Goal: Navigation & Orientation: Find specific page/section

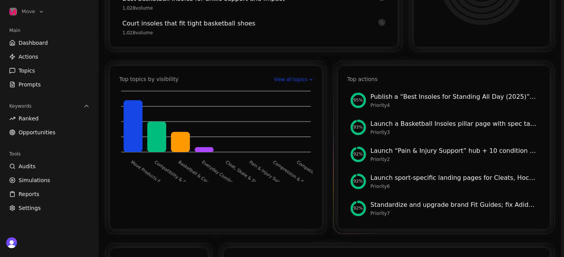
scroll to position [242, 0]
click at [461, 156] on div "Priority 2" at bounding box center [454, 159] width 167 height 6
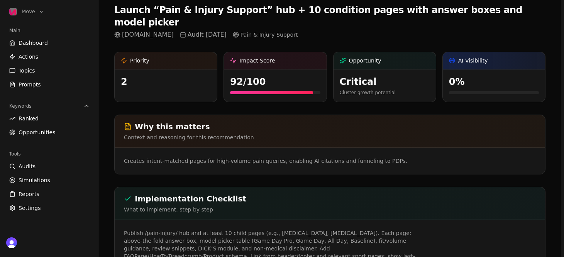
scroll to position [46, 0]
click at [214, 234] on p "Publish /pain-injury/ hub and at least 10 child pages (e.g., [MEDICAL_DATA], [M…" at bounding box center [272, 248] width 297 height 39
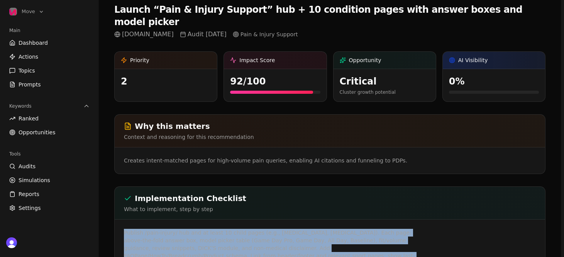
click at [214, 234] on p "Publish /pain-injury/ hub and at least 10 child pages (e.g., [MEDICAL_DATA], [M…" at bounding box center [272, 248] width 297 height 39
click at [154, 229] on p "Publish /pain-injury/ hub and at least 10 child pages (e.g., [MEDICAL_DATA], [M…" at bounding box center [272, 248] width 297 height 39
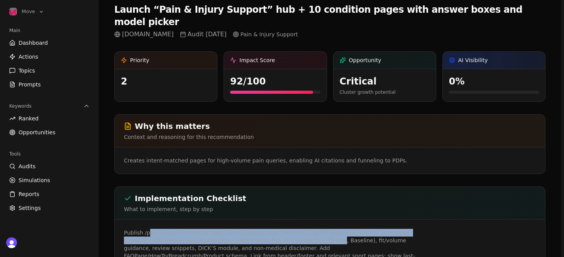
drag, startPoint x: 148, startPoint y: 221, endPoint x: 291, endPoint y: 236, distance: 143.3
click at [286, 232] on p "Publish /pain-injury/ hub and at least 10 child pages (e.g., [MEDICAL_DATA], [M…" at bounding box center [272, 248] width 297 height 39
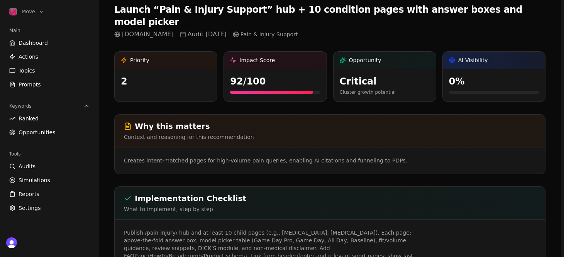
click at [292, 237] on p "Publish /pain-injury/ hub and at least 10 child pages (e.g., [MEDICAL_DATA], [M…" at bounding box center [272, 248] width 297 height 39
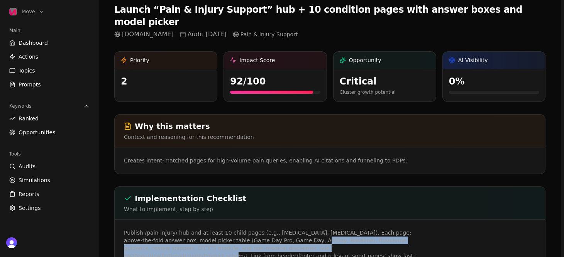
drag, startPoint x: 270, startPoint y: 227, endPoint x: 362, endPoint y: 240, distance: 92.5
click at [360, 239] on p "Publish /pain-injury/ hub and at least 10 child pages (e.g., [MEDICAL_DATA], [M…" at bounding box center [272, 248] width 297 height 39
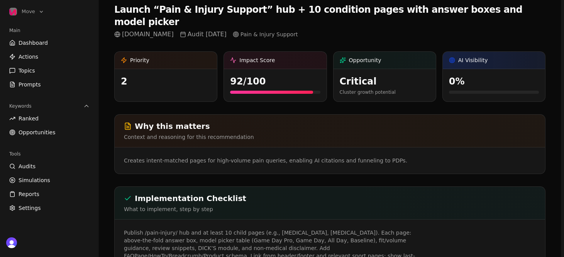
click at [362, 240] on p "Publish /pain-injury/ hub and at least 10 child pages (e.g., [MEDICAL_DATA], [M…" at bounding box center [272, 248] width 297 height 39
drag, startPoint x: 367, startPoint y: 241, endPoint x: 166, endPoint y: 227, distance: 201.3
click at [166, 229] on p "Publish /pain-injury/ hub and at least 10 child pages (e.g., [MEDICAL_DATA], [M…" at bounding box center [272, 248] width 297 height 39
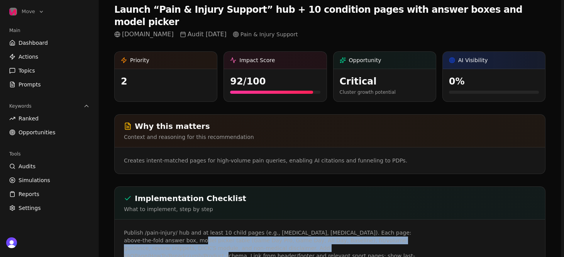
drag, startPoint x: 166, startPoint y: 227, endPoint x: 326, endPoint y: 236, distance: 160.1
click at [325, 234] on p "Publish /pain-injury/ hub and at least 10 child pages (e.g., [MEDICAL_DATA], [M…" at bounding box center [272, 248] width 297 height 39
click at [326, 236] on p "Publish /pain-injury/ hub and at least 10 child pages (e.g., [MEDICAL_DATA], [M…" at bounding box center [272, 248] width 297 height 39
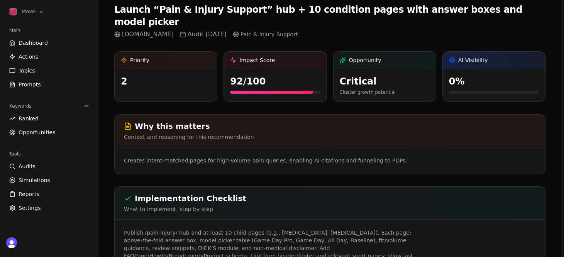
drag, startPoint x: 326, startPoint y: 241, endPoint x: 328, endPoint y: 224, distance: 16.6
click at [327, 229] on p "Publish /pain-injury/ hub and at least 10 child pages (e.g., [MEDICAL_DATA], [M…" at bounding box center [272, 248] width 297 height 39
click at [328, 229] on p "Publish /pain-injury/ hub and at least 10 child pages (e.g., [MEDICAL_DATA], [M…" at bounding box center [272, 248] width 297 height 39
drag, startPoint x: 328, startPoint y: 224, endPoint x: 332, endPoint y: 243, distance: 18.6
click at [332, 242] on p "Publish /pain-injury/ hub and at least 10 child pages (e.g., [MEDICAL_DATA], [M…" at bounding box center [272, 248] width 297 height 39
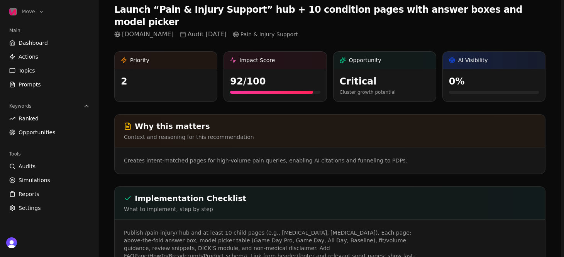
click at [332, 243] on p "Publish /pain-injury/ hub and at least 10 child pages (e.g., [MEDICAL_DATA], [M…" at bounding box center [272, 248] width 297 height 39
drag, startPoint x: 332, startPoint y: 243, endPoint x: 341, endPoint y: 222, distance: 22.1
click at [341, 229] on p "Publish /pain-injury/ hub and at least 10 child pages (e.g., [MEDICAL_DATA], [M…" at bounding box center [272, 248] width 297 height 39
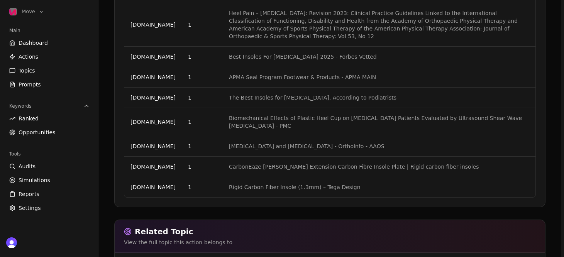
scroll to position [1039, 0]
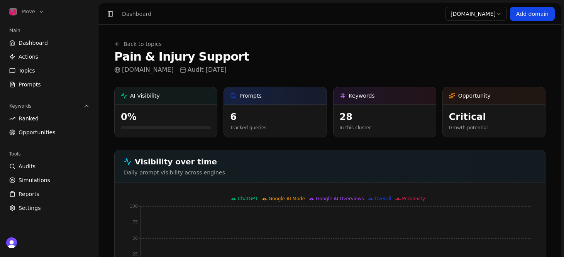
click at [121, 44] on link "Back to topics" at bounding box center [138, 44] width 48 height 8
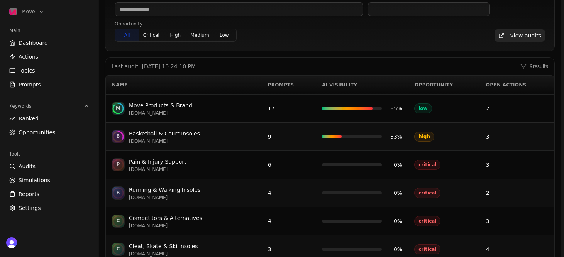
scroll to position [78, 0]
click at [170, 169] on div "[DOMAIN_NAME]" at bounding box center [158, 170] width 58 height 6
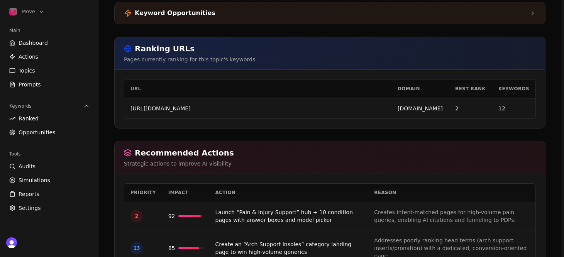
scroll to position [1283, 0]
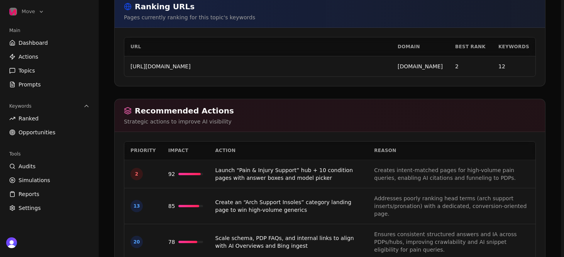
click at [473, 160] on td "Creates intent-matched pages for high-volume pain queries, enabling AI citation…" at bounding box center [452, 174] width 168 height 28
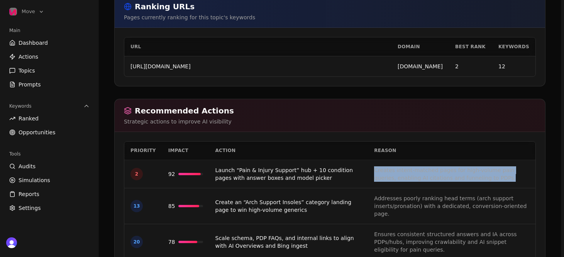
click at [473, 160] on td "Creates intent-matched pages for high-volume pain queries, enabling AI citation…" at bounding box center [452, 174] width 168 height 28
click at [482, 160] on td "Creates intent-matched pages for high-volume pain queries, enabling AI citation…" at bounding box center [452, 174] width 168 height 28
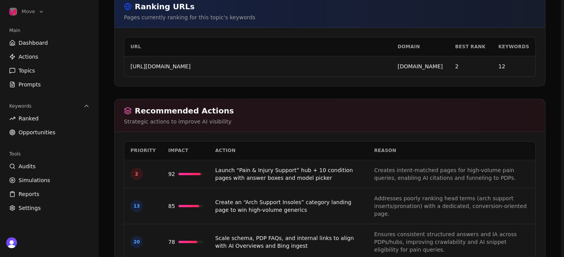
click at [482, 160] on td "Creates intent-matched pages for high-volume pain queries, enabling AI citation…" at bounding box center [452, 174] width 168 height 28
drag, startPoint x: 413, startPoint y: 215, endPoint x: 449, endPoint y: 215, distance: 36.3
click at [447, 224] on td "Ensures consistent structured answers and IA across PDPs/hubs, improving crawla…" at bounding box center [452, 242] width 168 height 36
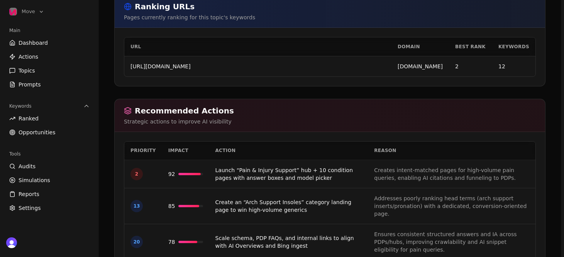
click at [449, 224] on td "Ensures consistent structured answers and IA across PDPs/hubs, improving crawla…" at bounding box center [452, 242] width 168 height 36
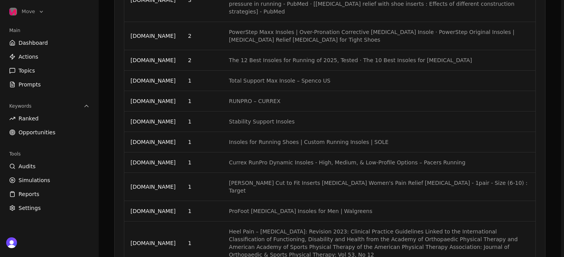
scroll to position [774, 0]
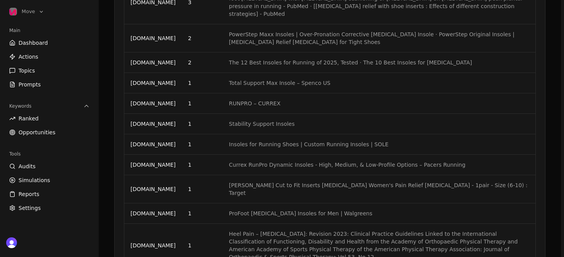
click at [25, 44] on span "Dashboard" at bounding box center [33, 43] width 29 height 8
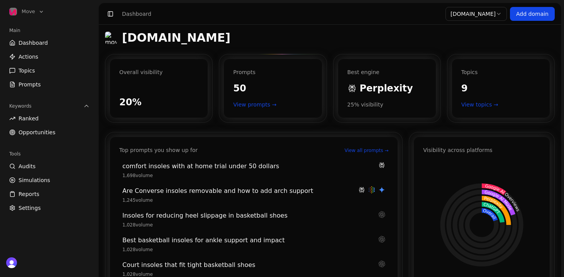
click at [275, 61] on div "Prompts 50 View prompts →" at bounding box center [273, 88] width 98 height 59
click at [46, 42] on link "Dashboard" at bounding box center [49, 43] width 87 height 12
click at [41, 42] on span "Dashboard" at bounding box center [33, 43] width 29 height 8
click at [38, 41] on span "Dashboard" at bounding box center [33, 43] width 29 height 8
